Goal: Task Accomplishment & Management: Manage account settings

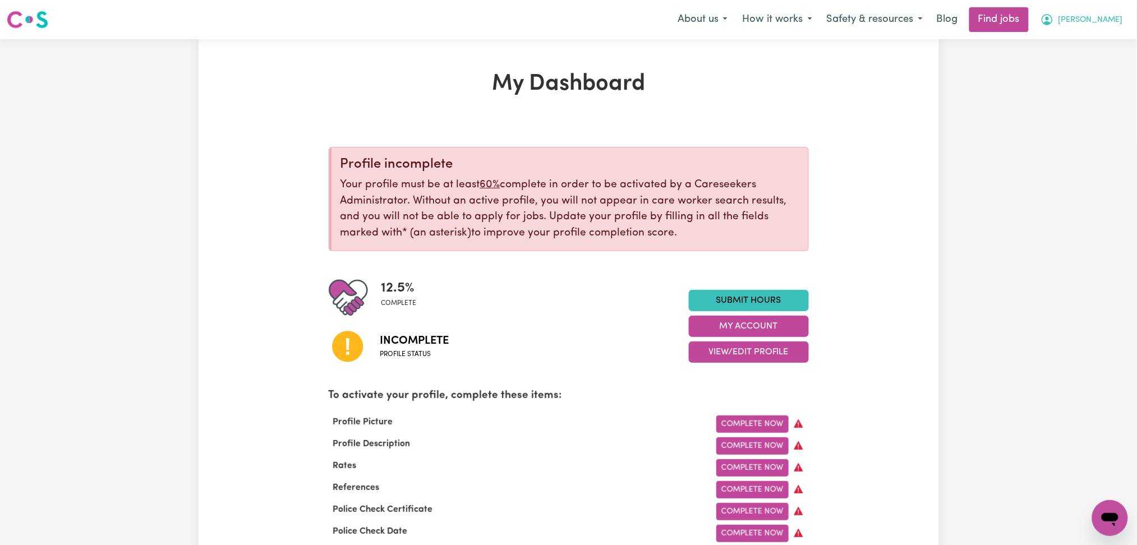
click at [1108, 31] on button "[PERSON_NAME]" at bounding box center [1082, 20] width 97 height 24
click at [1091, 83] on link "Logout" at bounding box center [1085, 85] width 89 height 21
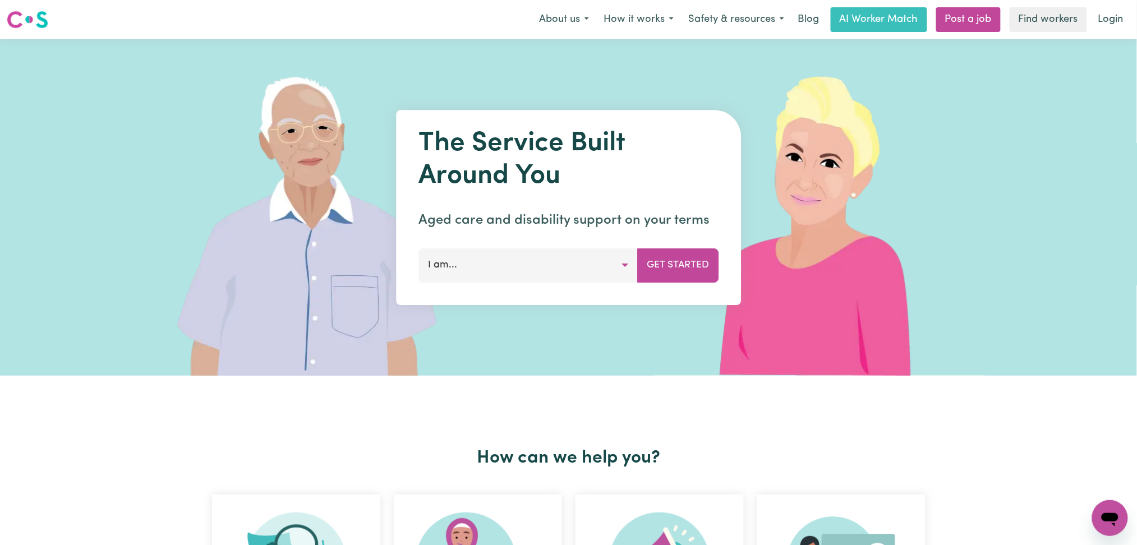
click at [1097, 25] on link "Login" at bounding box center [1111, 19] width 39 height 25
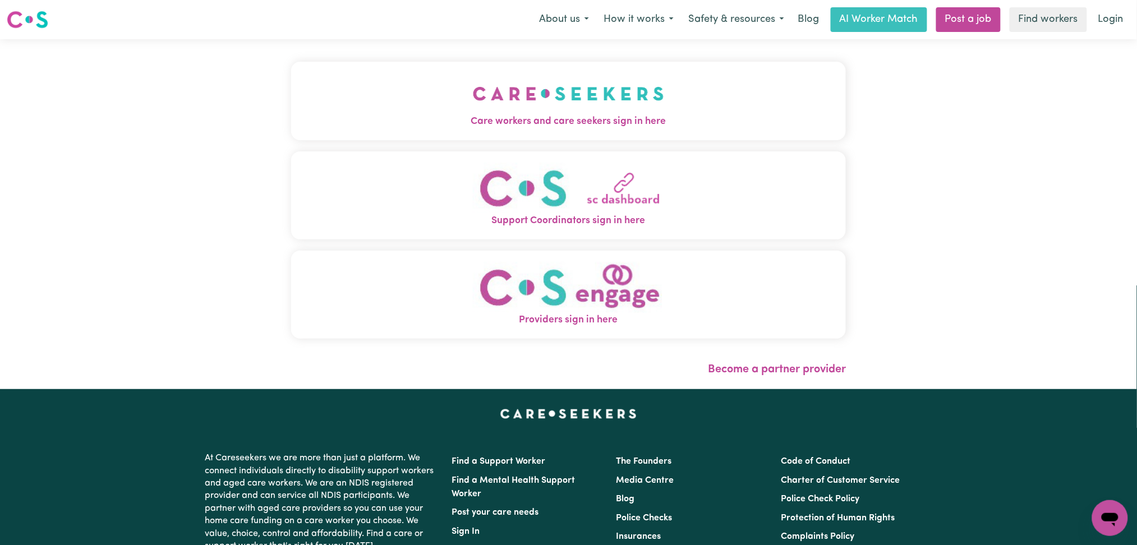
click at [566, 106] on button "Care workers and care seekers sign in here" at bounding box center [569, 101] width 556 height 79
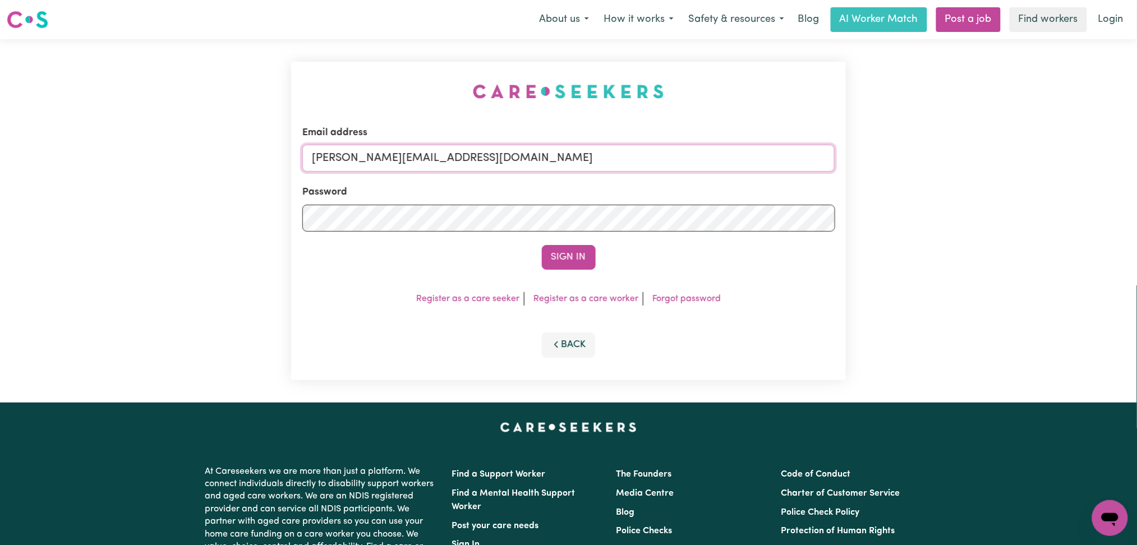
drag, startPoint x: 434, startPoint y: 163, endPoint x: 434, endPoint y: 171, distance: 7.3
click at [434, 163] on input "[PERSON_NAME][EMAIL_ADDRESS][DOMAIN_NAME]" at bounding box center [568, 158] width 533 height 27
drag, startPoint x: 369, startPoint y: 157, endPoint x: 666, endPoint y: 160, distance: 296.9
click at [666, 160] on input "Superuser~[EMAIL_ADDRESS][DOMAIN_NAME]" at bounding box center [568, 158] width 533 height 27
type input "Superuser~[PERSON_NAME][EMAIL_ADDRESS][PERSON_NAME][DOMAIN_NAME]"
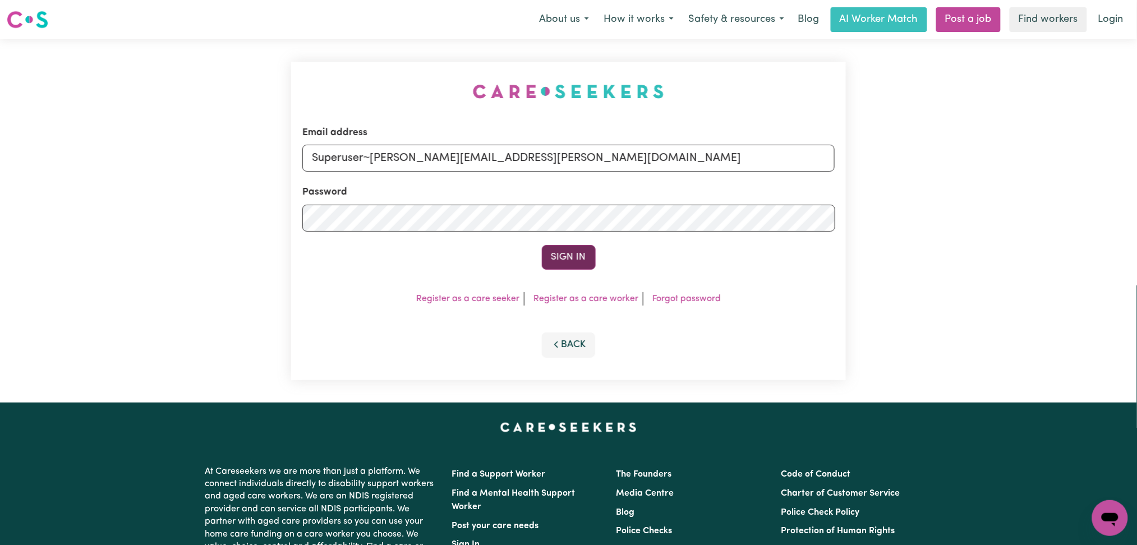
click at [573, 259] on button "Sign In" at bounding box center [569, 257] width 54 height 25
